Goal: Find specific page/section: Find specific page/section

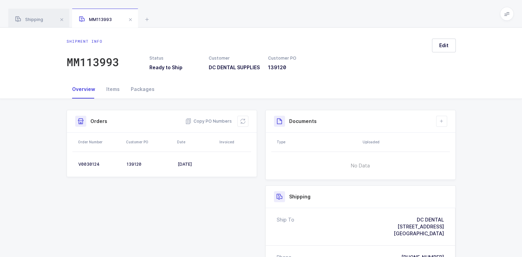
drag, startPoint x: 131, startPoint y: 20, endPoint x: 119, endPoint y: 29, distance: 15.5
click at [131, 20] on span at bounding box center [130, 20] width 8 height 8
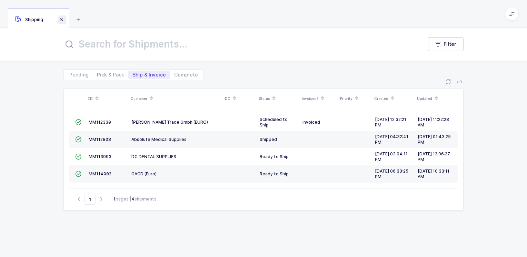
click at [61, 18] on span at bounding box center [62, 20] width 8 height 8
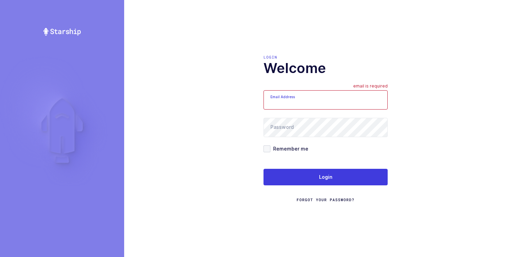
type input "[PERSON_NAME][EMAIL_ADDRESS][DOMAIN_NAME]"
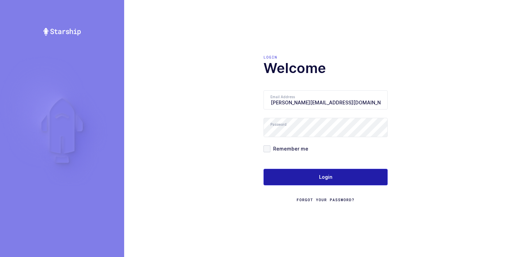
click at [297, 178] on button "Login" at bounding box center [326, 177] width 124 height 17
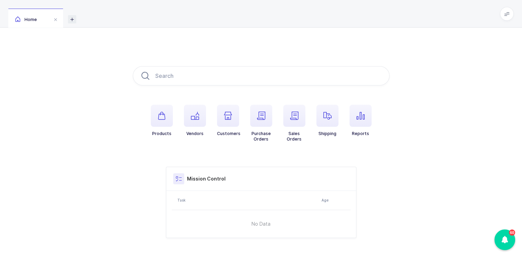
click at [73, 20] on icon at bounding box center [72, 19] width 8 height 8
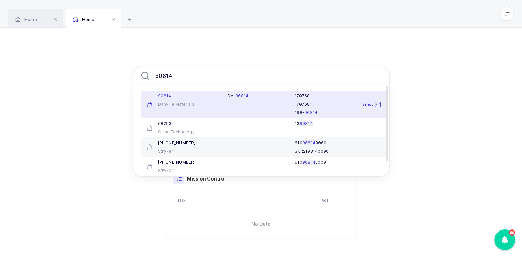
type input "90814"
click at [198, 107] on div "90814 Danville Materials" at bounding box center [183, 105] width 81 height 22
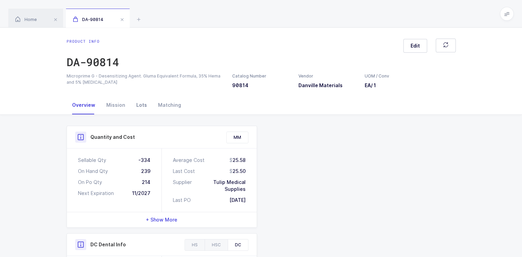
click at [139, 105] on div "Lots" at bounding box center [142, 105] width 22 height 19
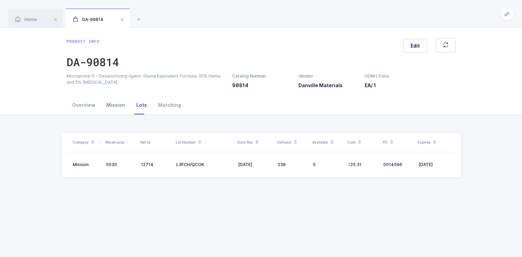
click at [112, 104] on div "Mission" at bounding box center [116, 105] width 30 height 19
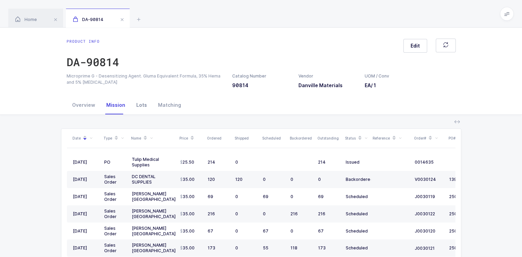
click at [141, 106] on div "Lots" at bounding box center [142, 105] width 22 height 19
